Goal: Information Seeking & Learning: Check status

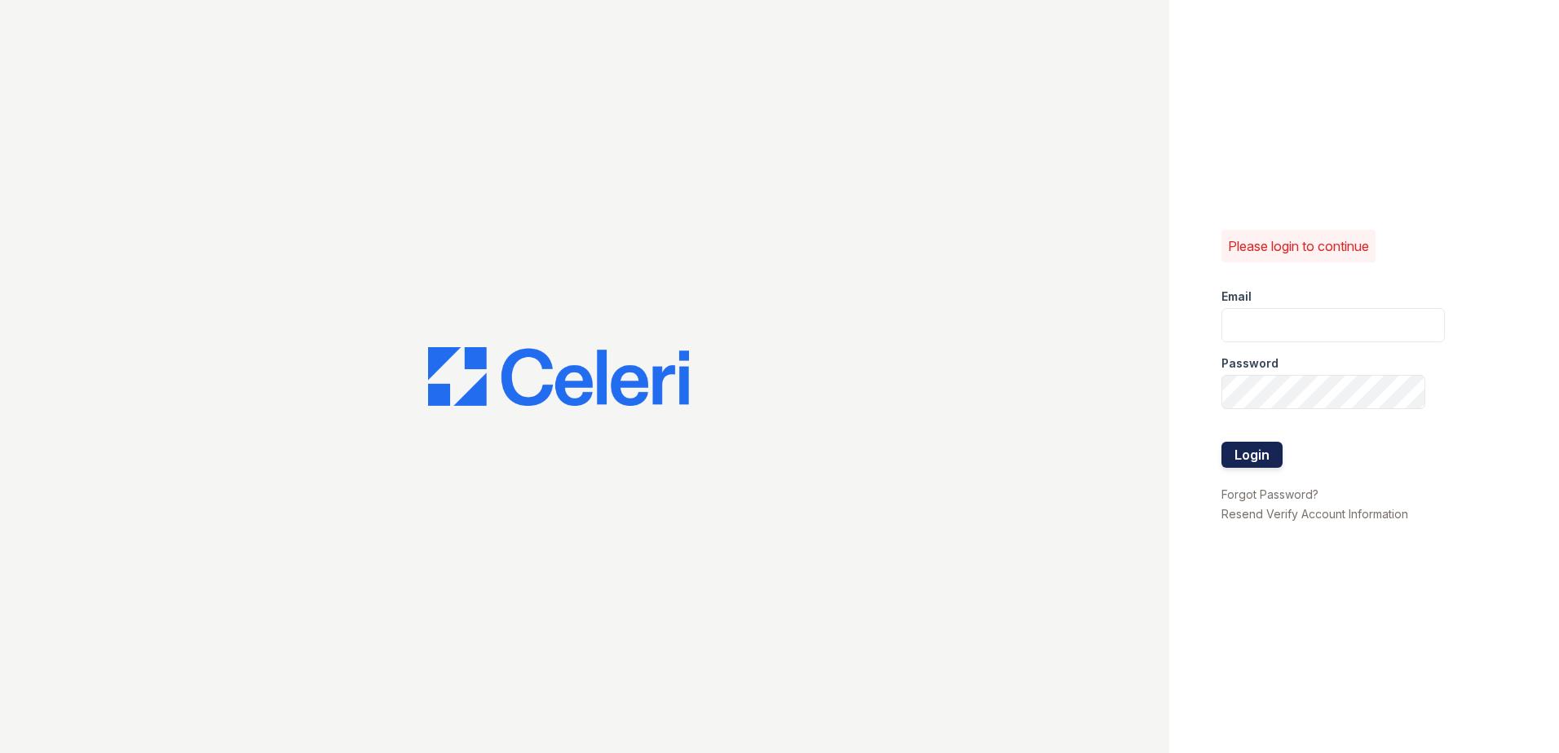
type input "summer.clark@trinity-pm.com"
click at [1245, 454] on button "Login" at bounding box center [1251, 455] width 61 height 26
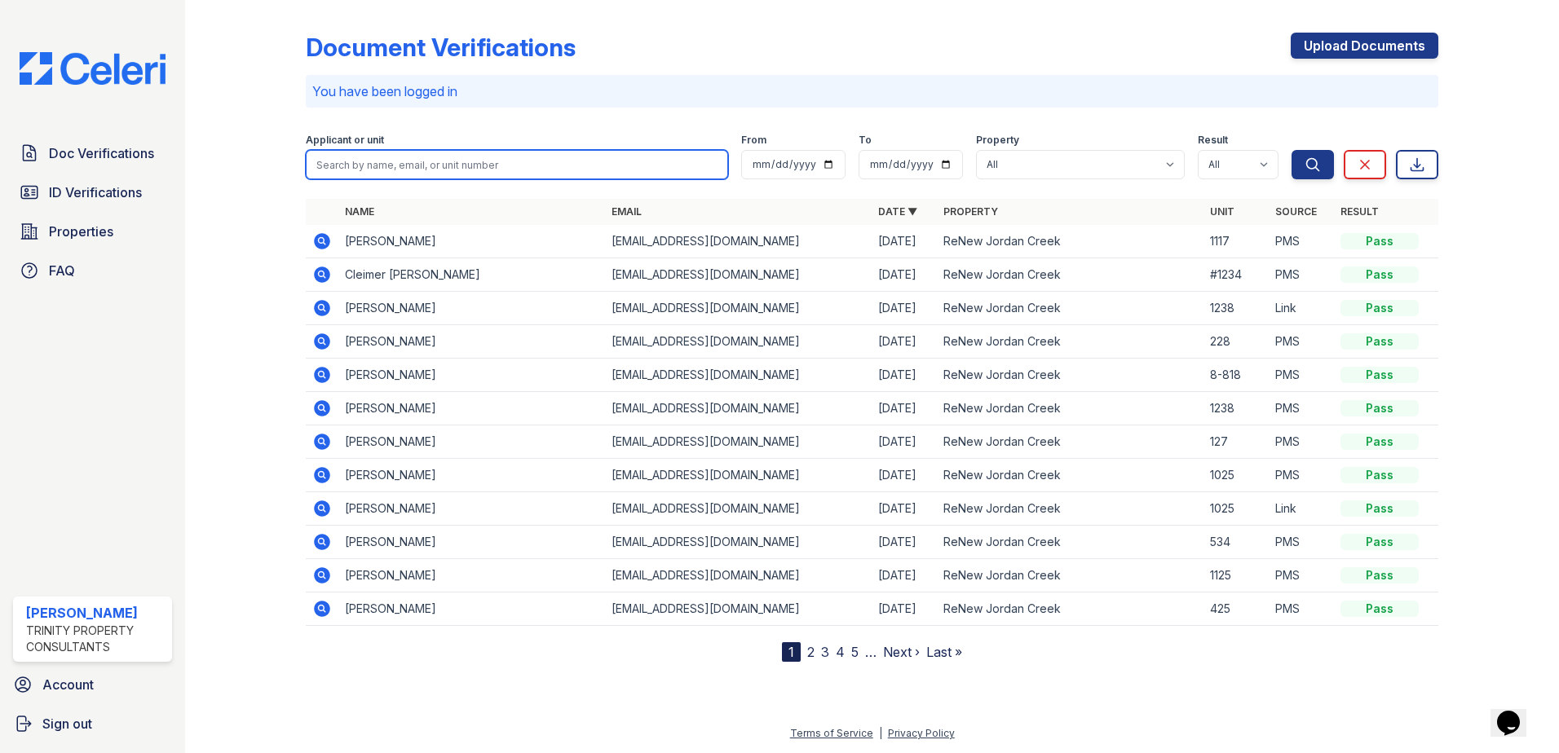
click at [413, 153] on input "search" at bounding box center [517, 164] width 422 height 29
type input "[PERSON_NAME]"
click at [1291, 150] on button "Search" at bounding box center [1312, 164] width 42 height 29
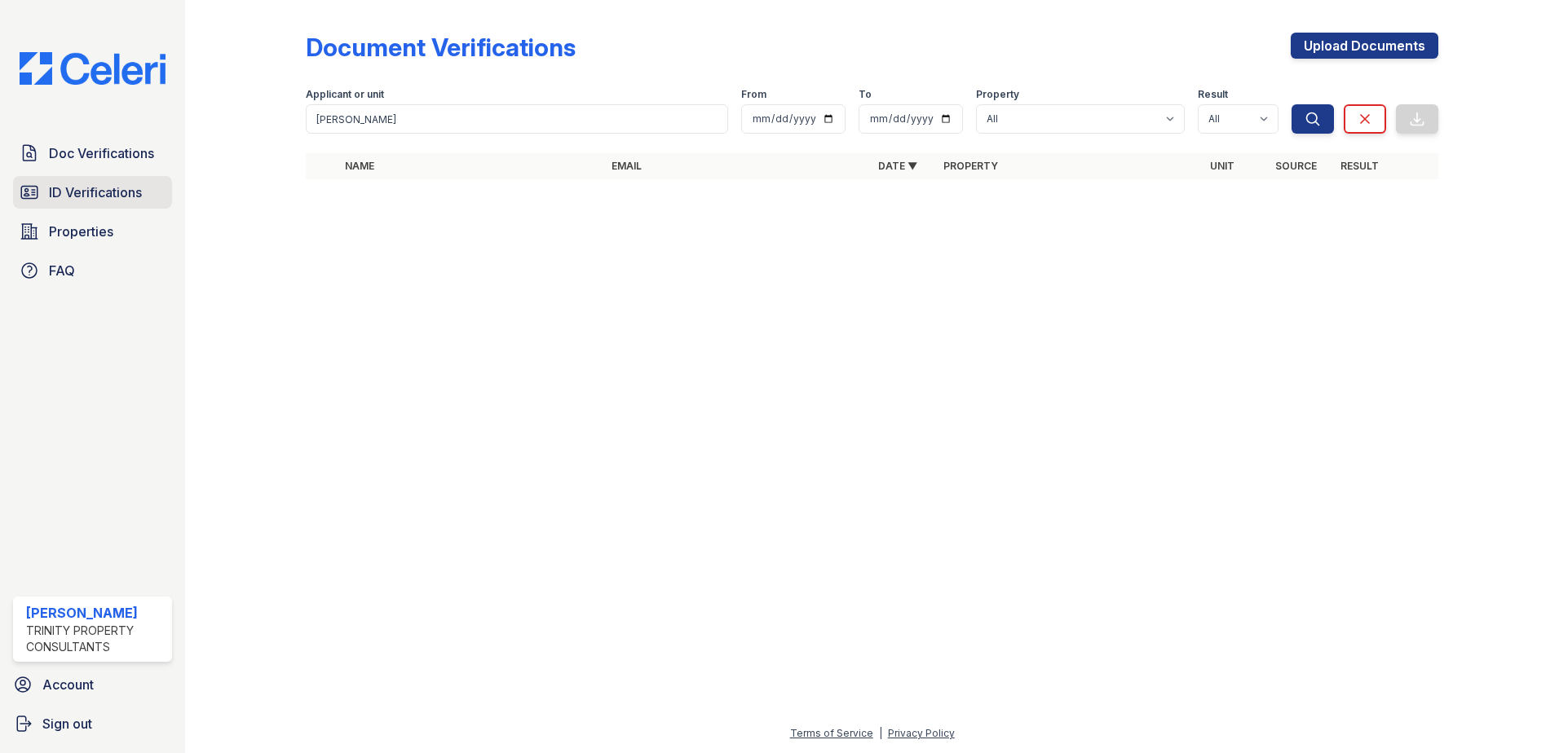
click at [99, 193] on span "ID Verifications" at bounding box center [95, 193] width 93 height 20
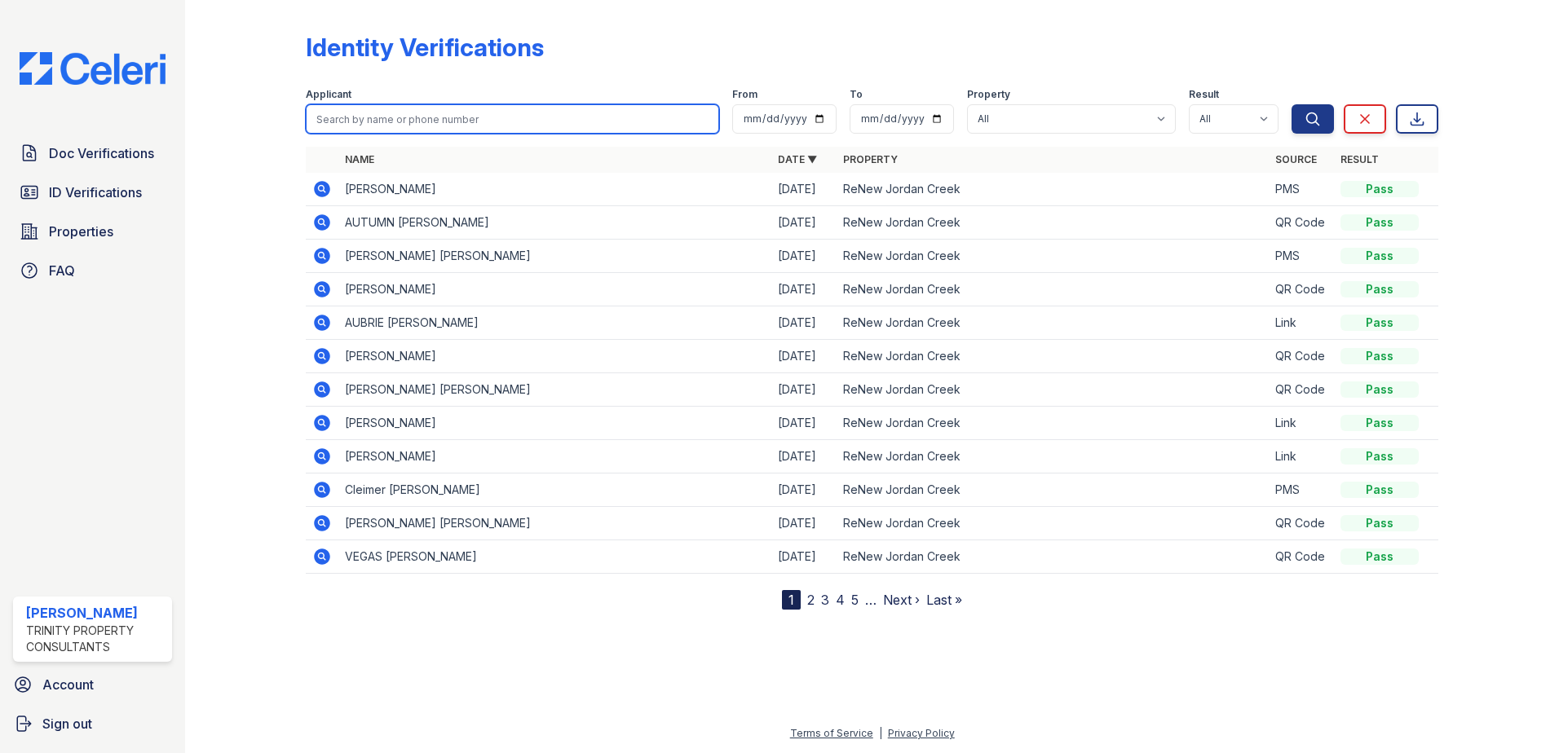
click at [406, 112] on input "search" at bounding box center [512, 118] width 413 height 29
type input "heather hildreth"
click at [1291, 104] on button "Search" at bounding box center [1312, 118] width 42 height 29
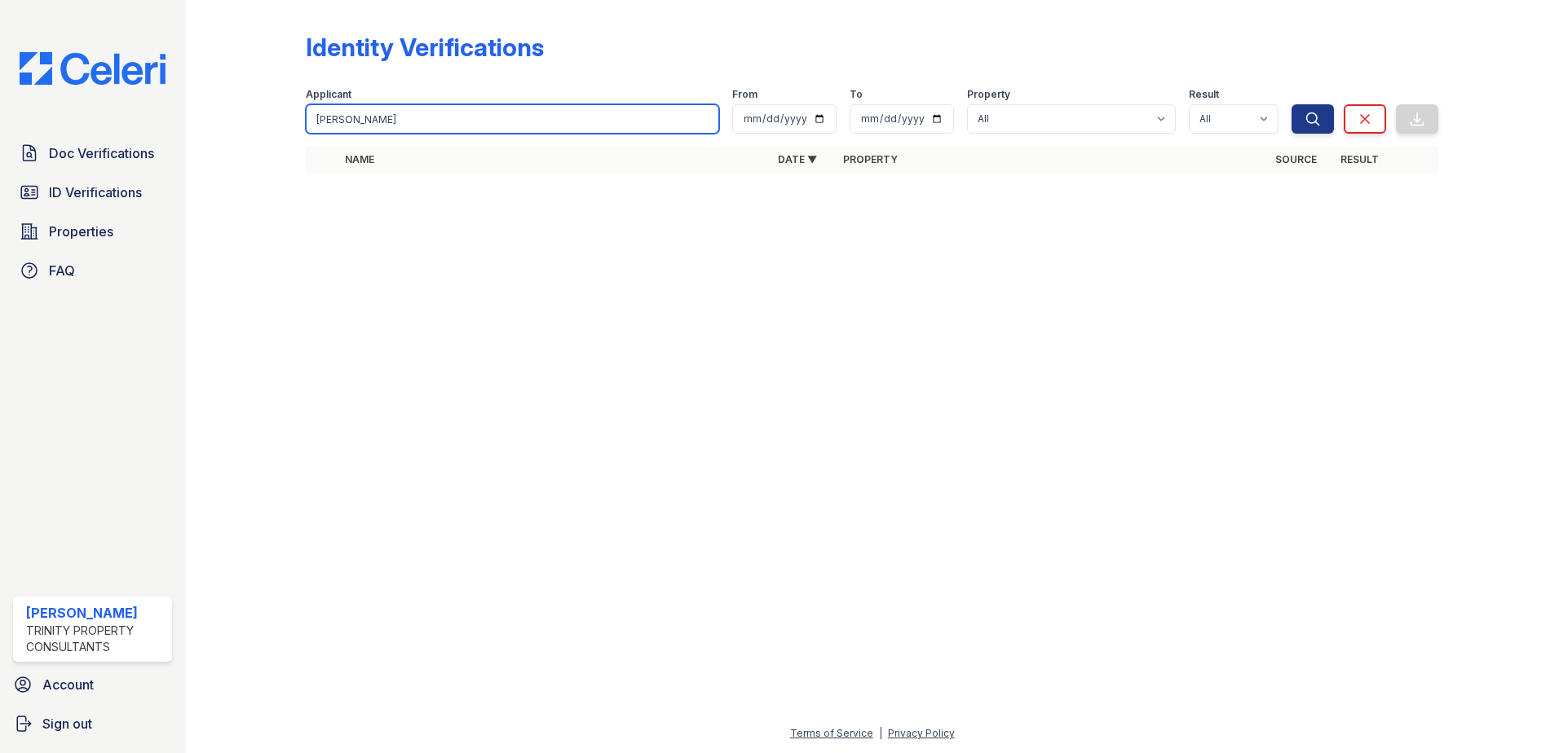
click at [406, 112] on input "heather hildreth" at bounding box center [512, 118] width 413 height 29
type input "heather hildreth"
click at [1291, 104] on button "Search" at bounding box center [1312, 118] width 42 height 29
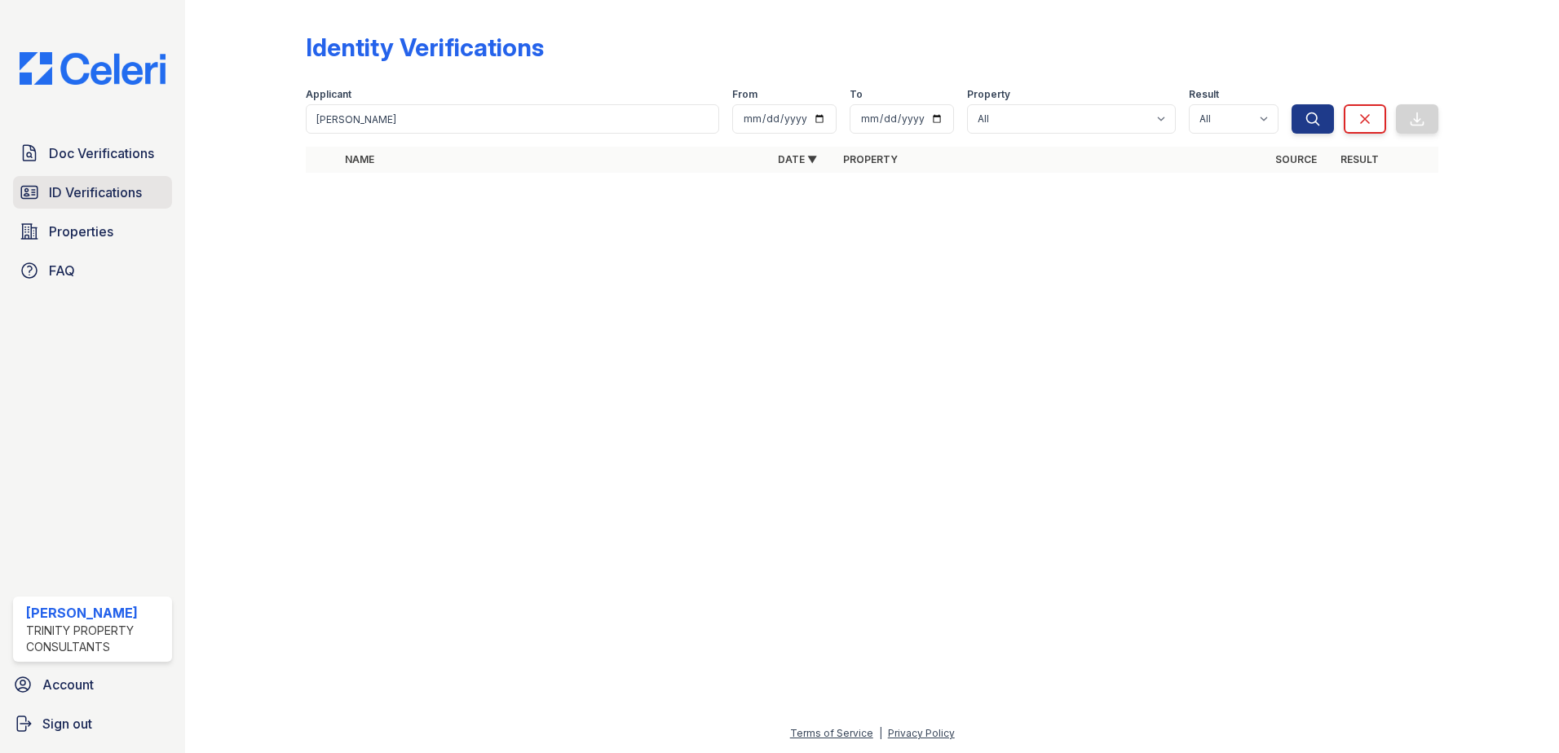
click at [56, 196] on span "ID Verifications" at bounding box center [95, 193] width 93 height 20
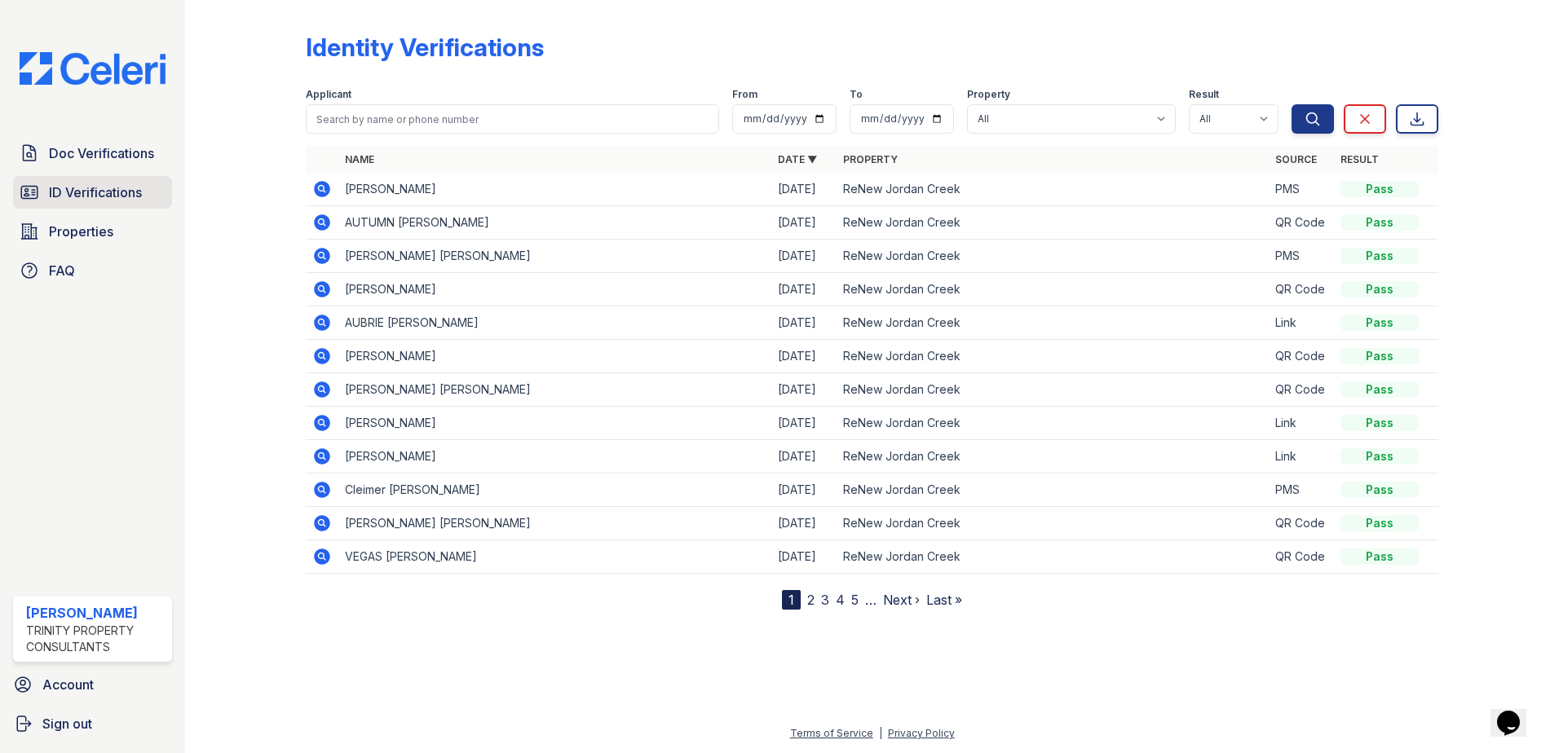
click at [96, 196] on span "ID Verifications" at bounding box center [95, 193] width 93 height 20
click at [89, 137] on link "Doc Verifications" at bounding box center [92, 153] width 159 height 33
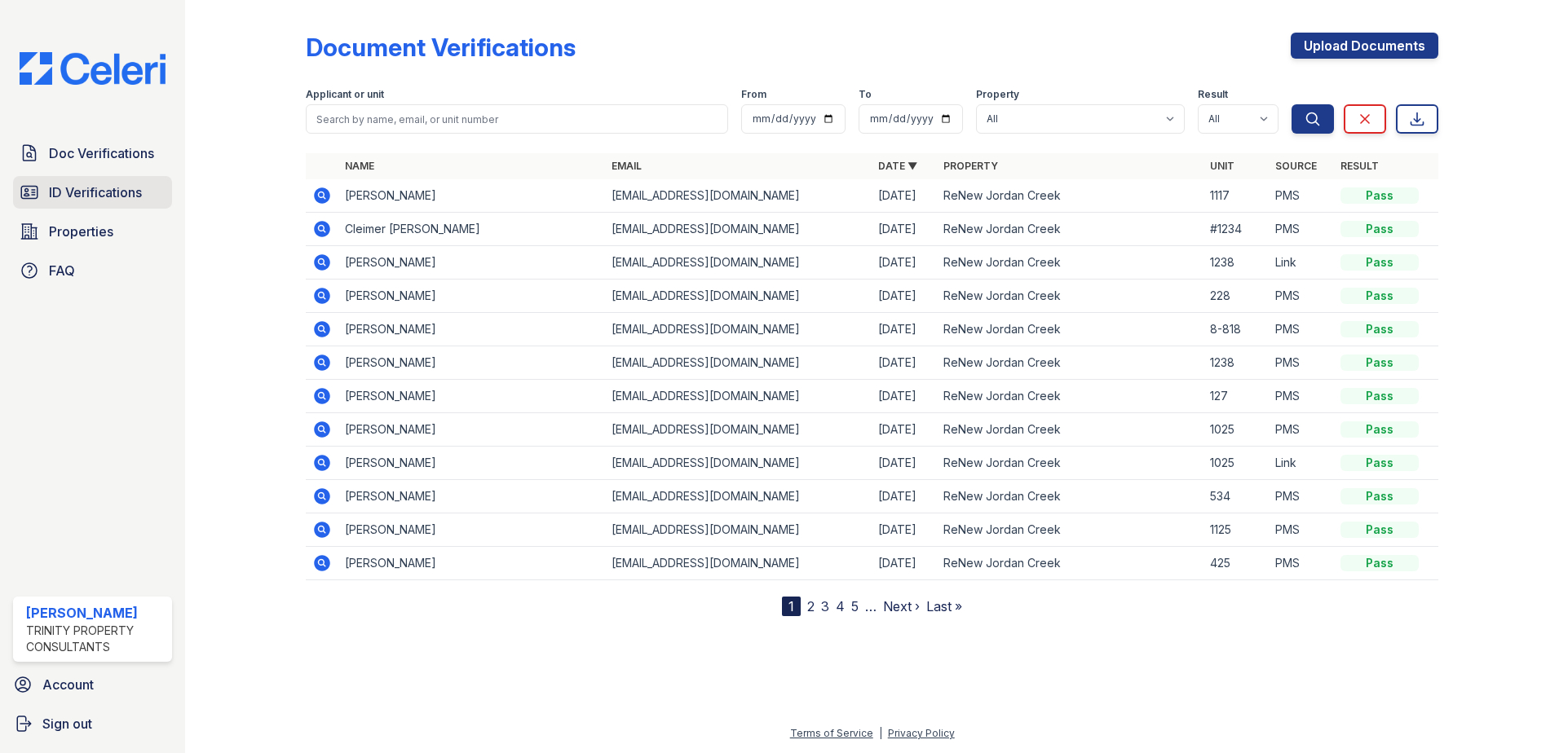
click at [88, 197] on span "ID Verifications" at bounding box center [95, 193] width 93 height 20
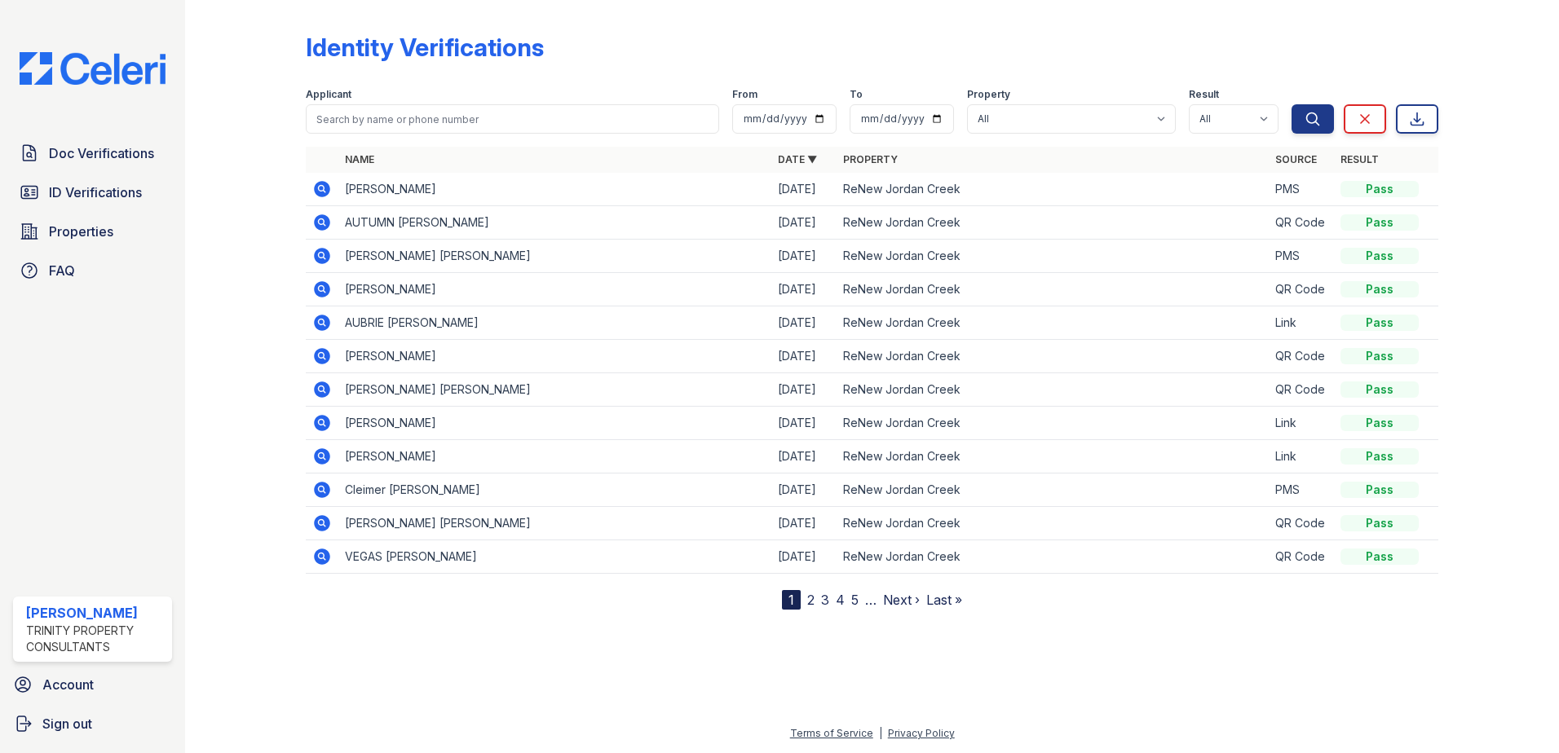
click at [88, 197] on span "ID Verifications" at bounding box center [95, 193] width 93 height 20
